Goal: Submit feedback/report problem

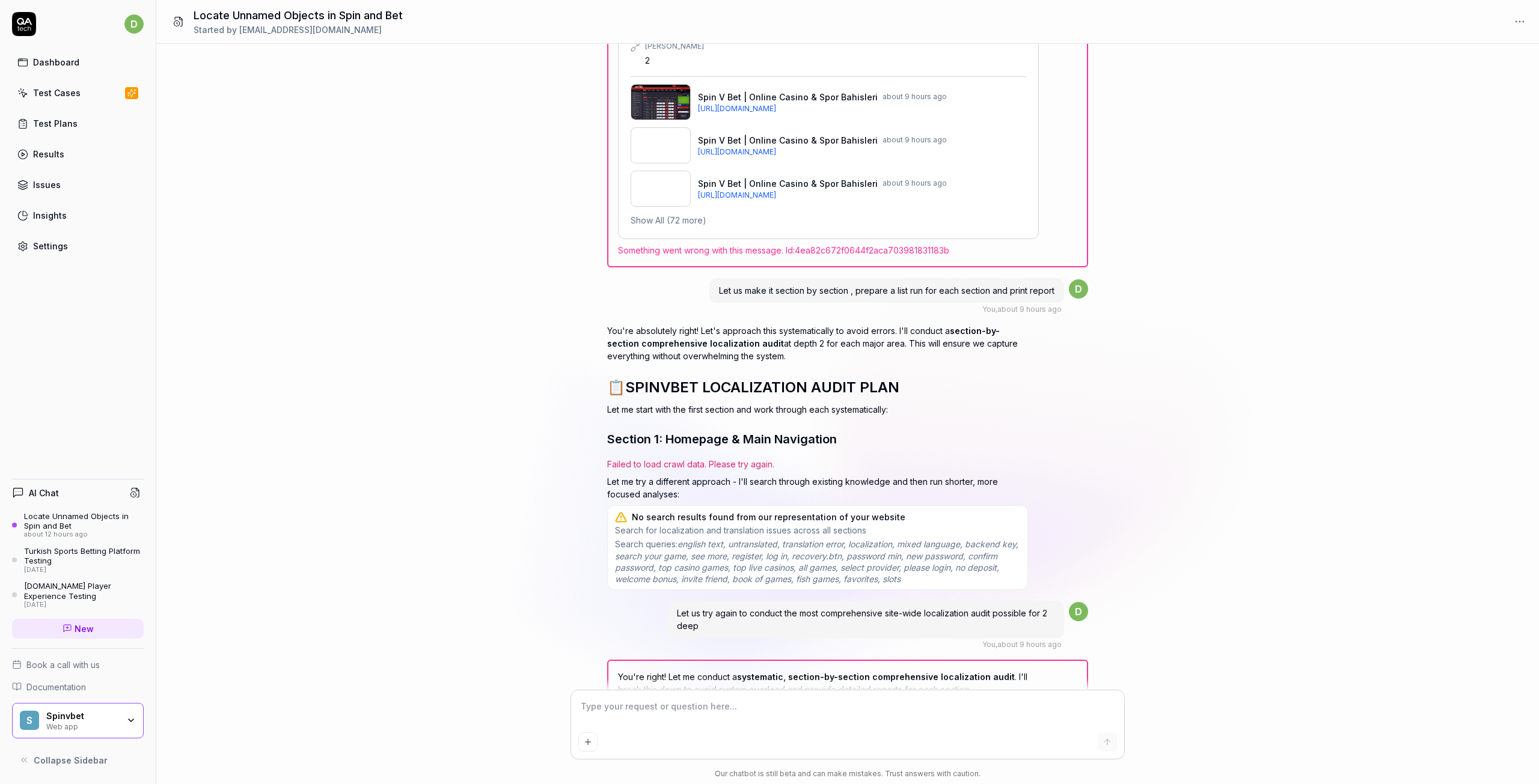
scroll to position [20302, 0]
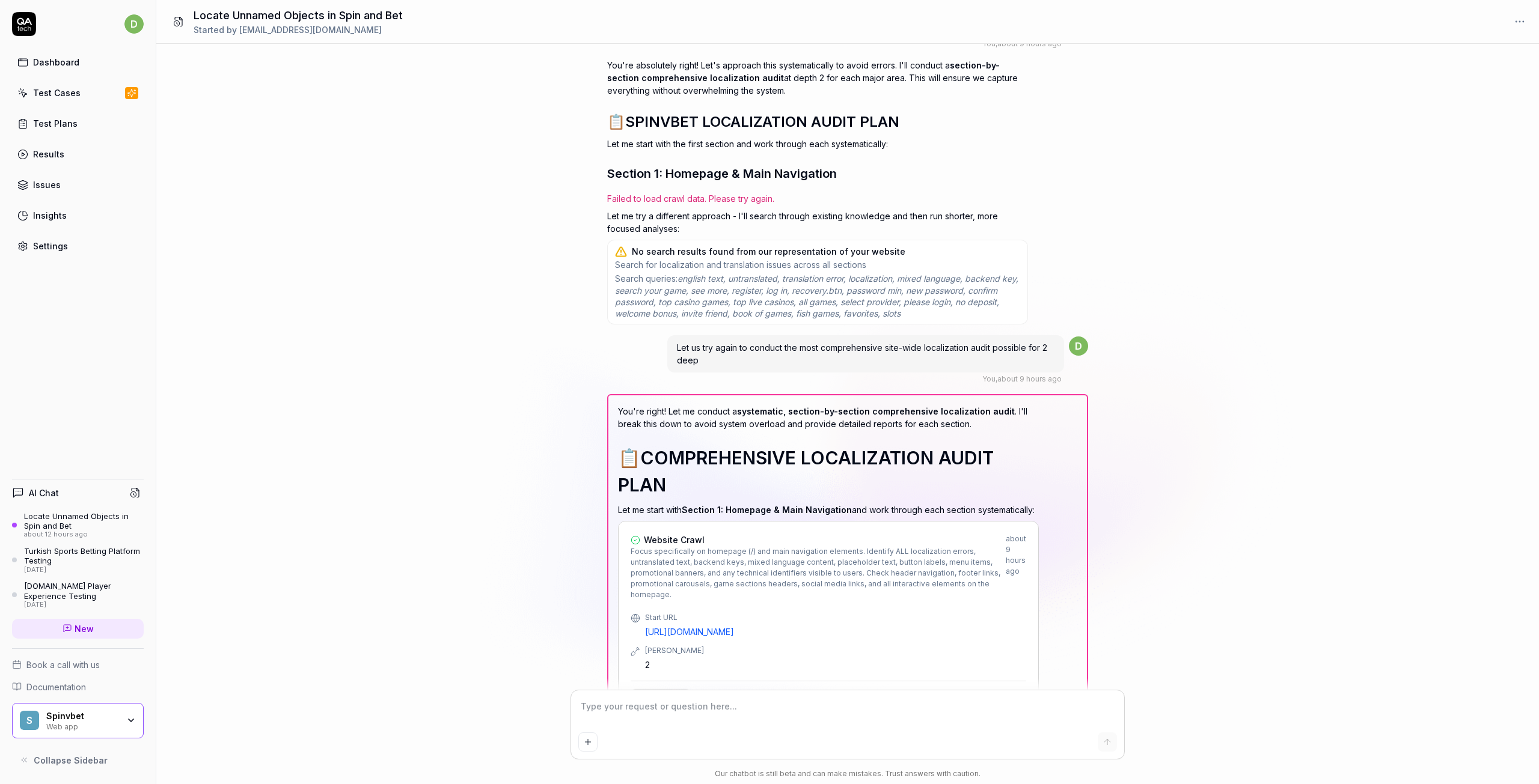
click at [672, 717] on textarea at bounding box center [848, 712] width 538 height 30
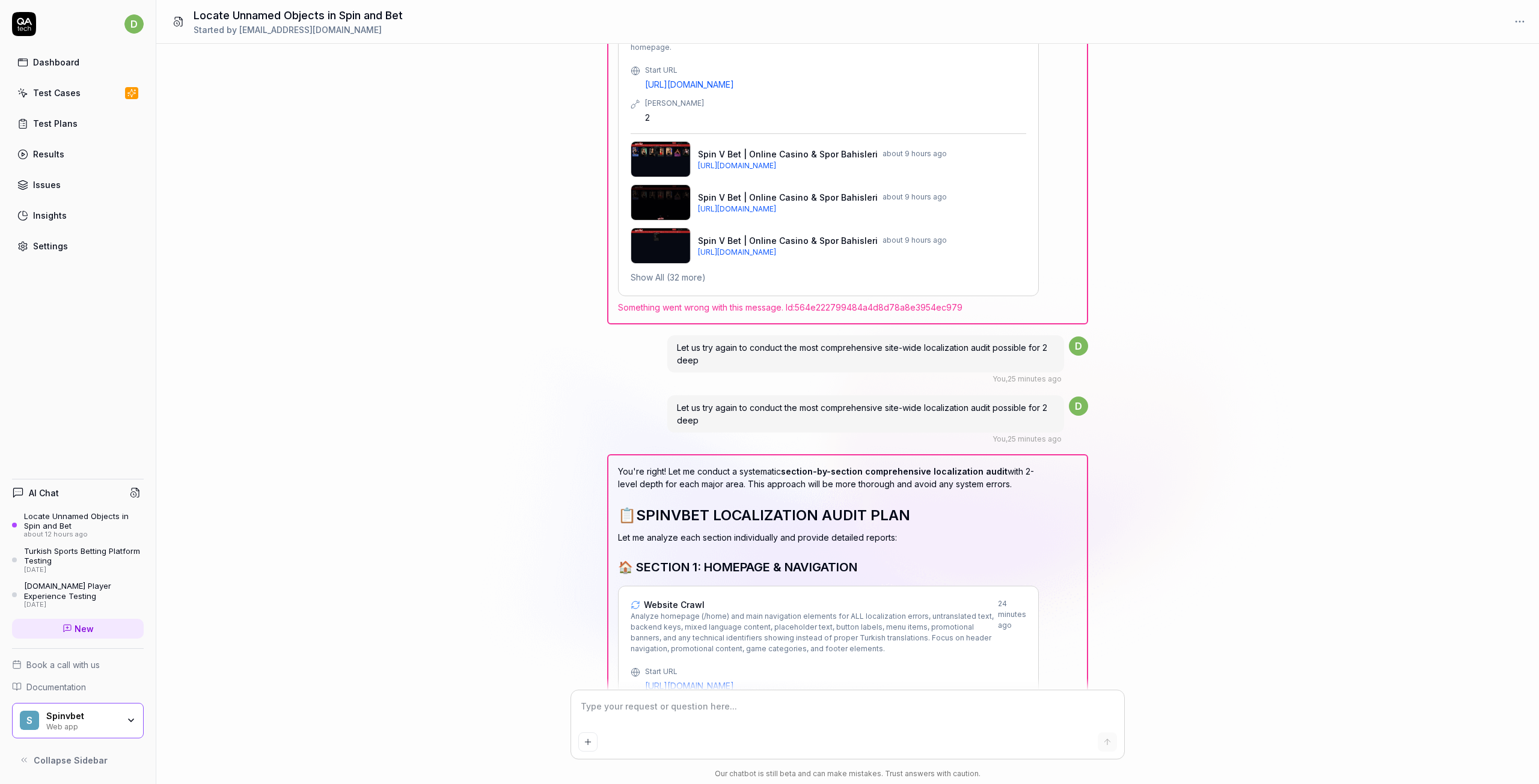
scroll to position [21360, 0]
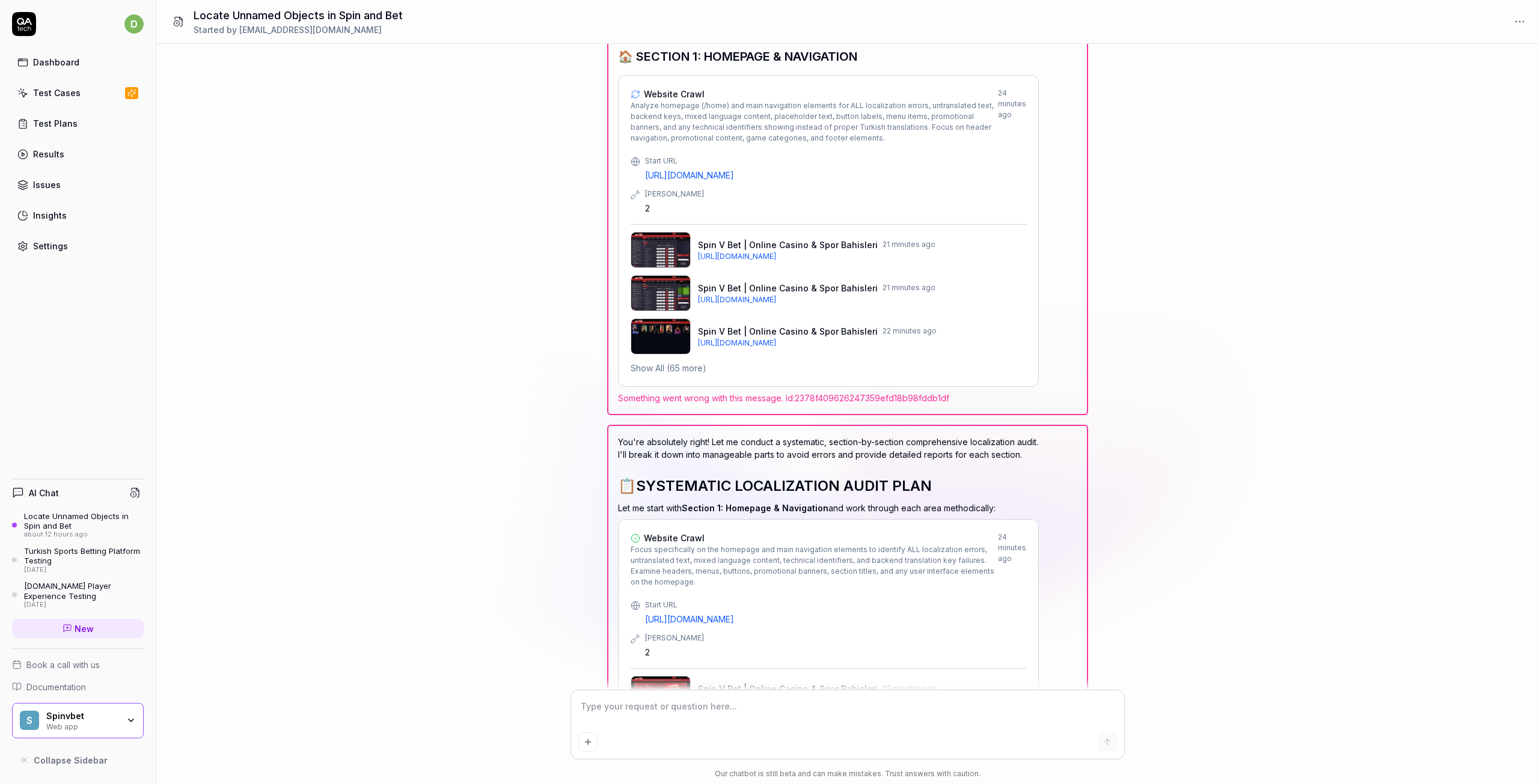
click at [739, 703] on textarea at bounding box center [848, 712] width 538 height 30
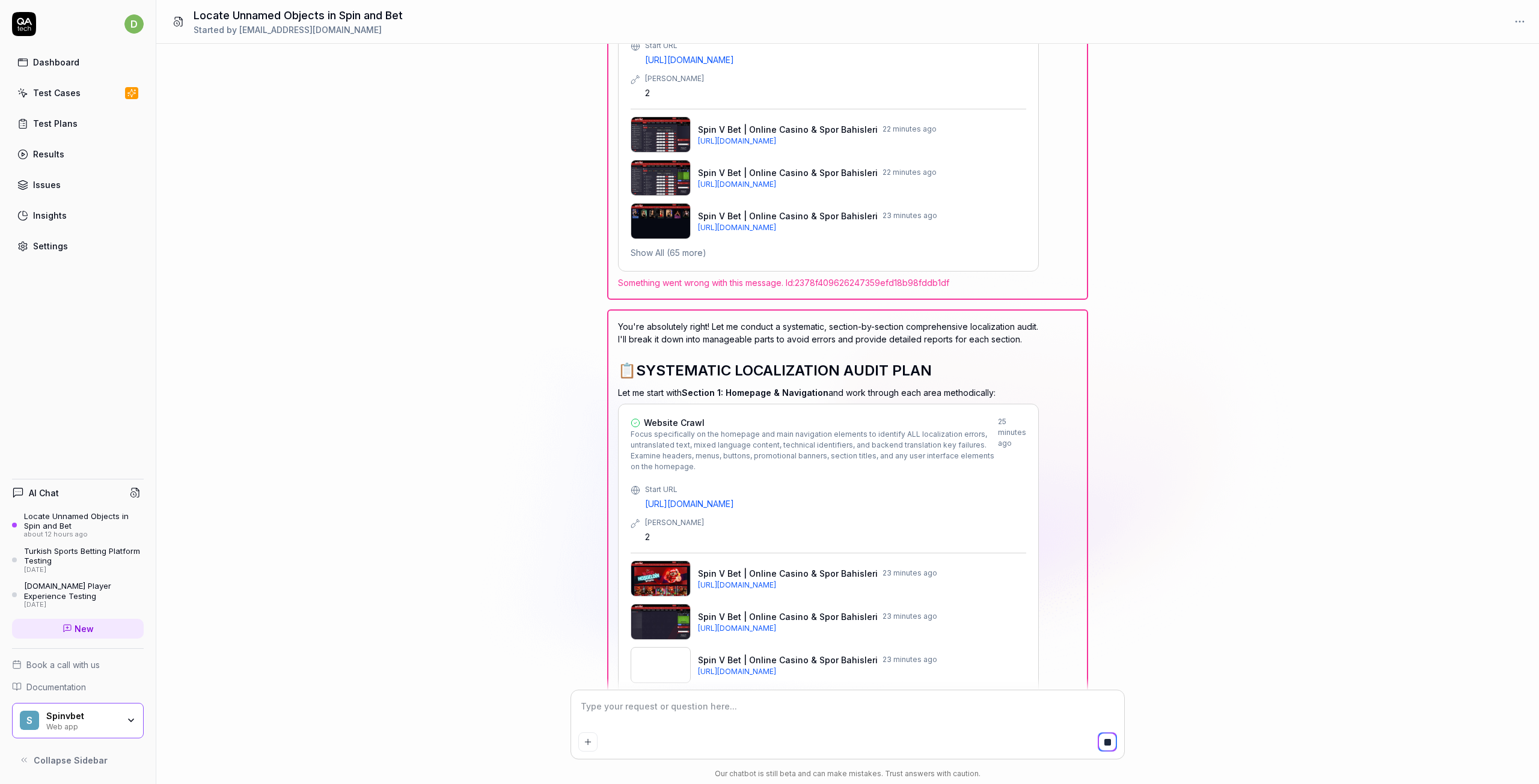
scroll to position [21514, 0]
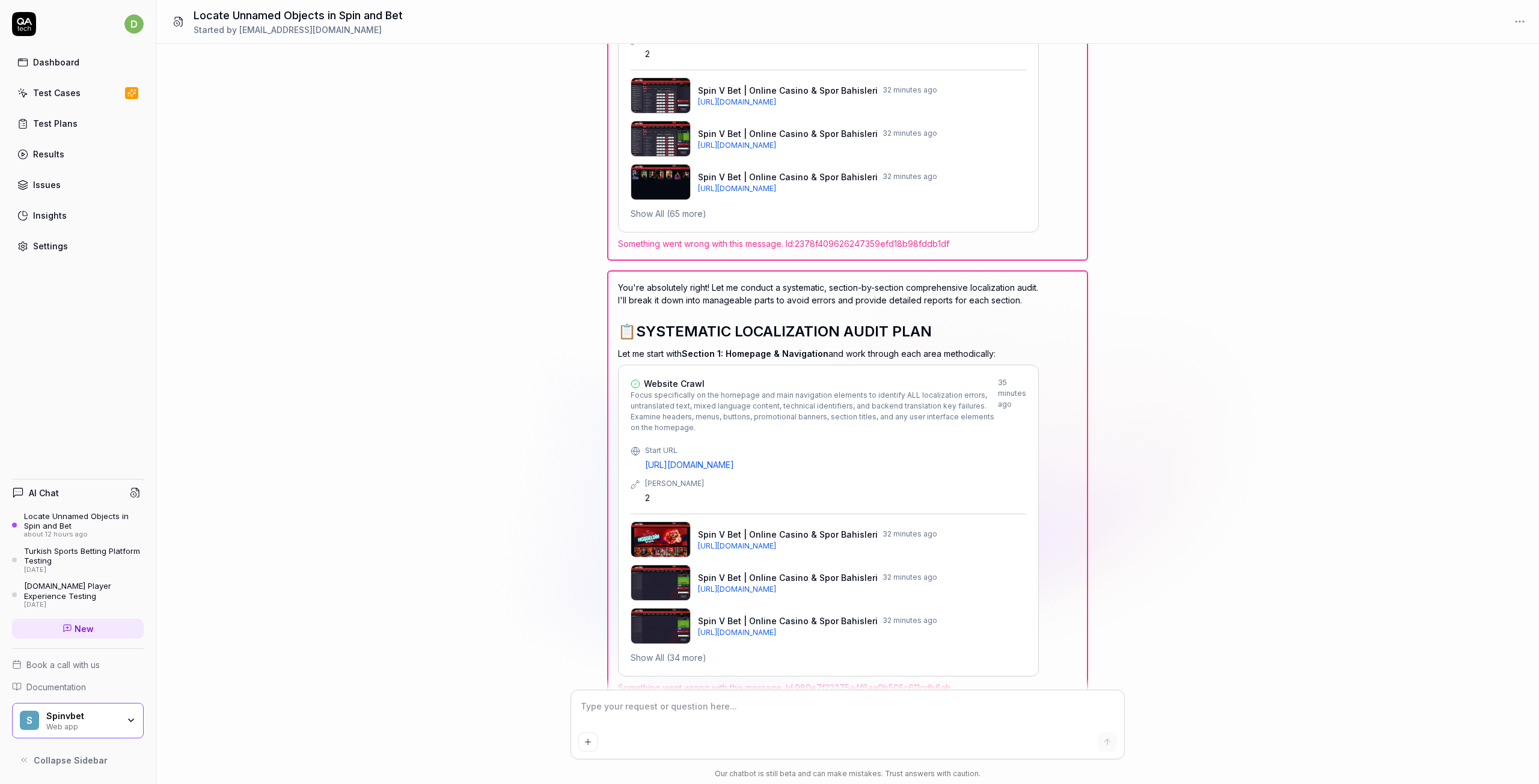
type textarea "*"
